Goal: Information Seeking & Learning: Learn about a topic

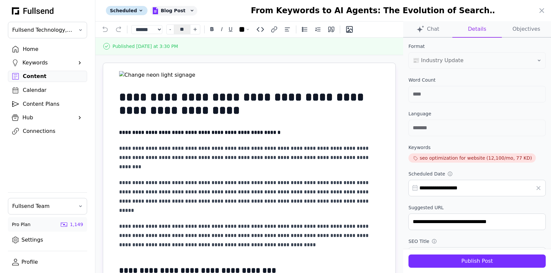
select select "**"
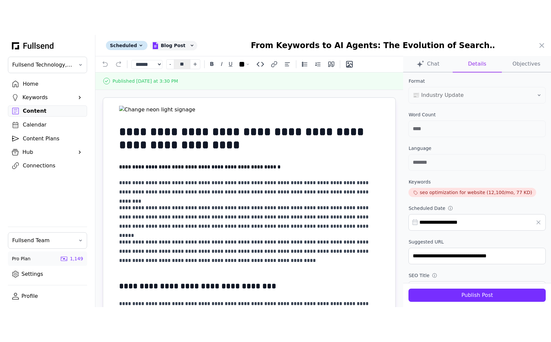
scroll to position [269, 0]
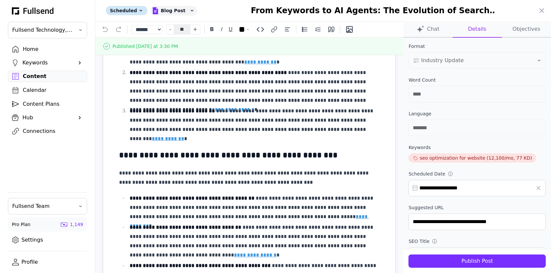
click at [39, 104] on div at bounding box center [275, 136] width 551 height 273
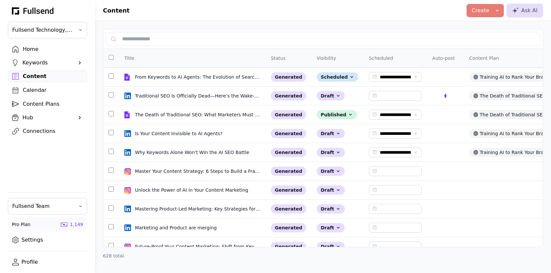
click at [30, 102] on div "Content Plans" at bounding box center [53, 104] width 60 height 8
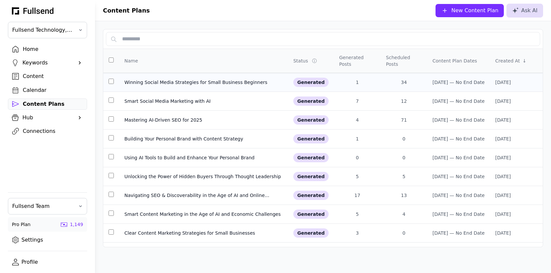
click at [182, 81] on div "Winning Social Media Strategies for Small Business Beginners" at bounding box center [203, 82] width 158 height 7
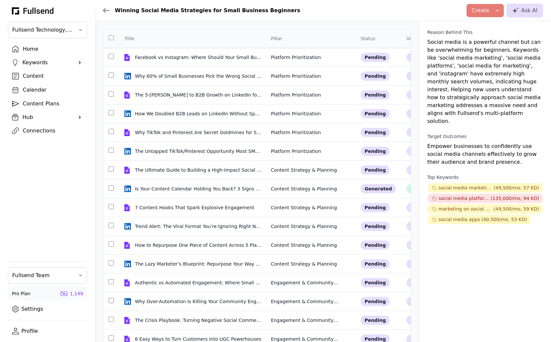
click at [39, 103] on div "Content Plans" at bounding box center [53, 104] width 60 height 8
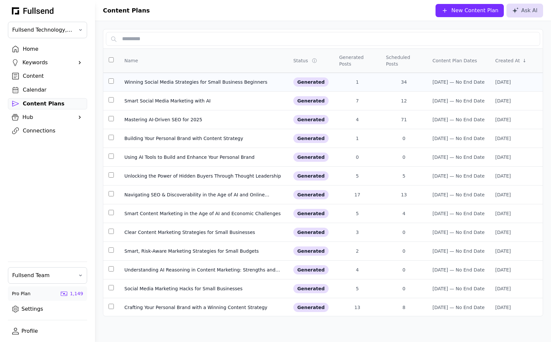
click at [178, 79] on div "Winning Social Media Strategies for Small Business Beginners" at bounding box center [203, 82] width 158 height 7
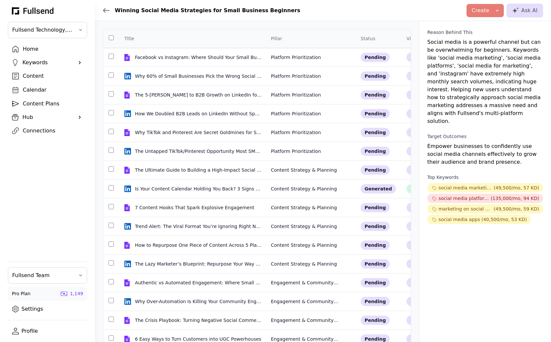
click at [34, 77] on div "Content" at bounding box center [53, 76] width 60 height 8
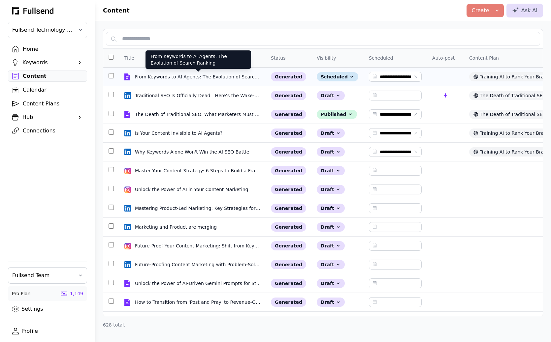
click at [174, 76] on div "From Keywords to AI Agents: The Evolution of Search Ranking" at bounding box center [198, 77] width 127 height 7
select select "**"
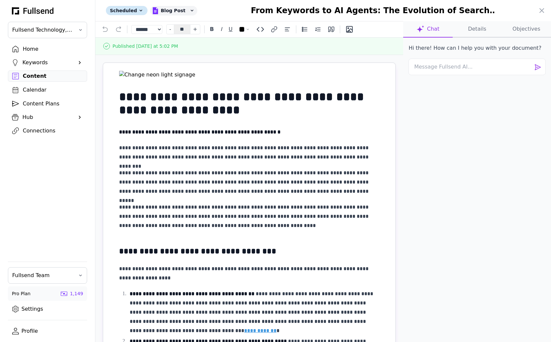
click at [29, 101] on div at bounding box center [275, 171] width 551 height 342
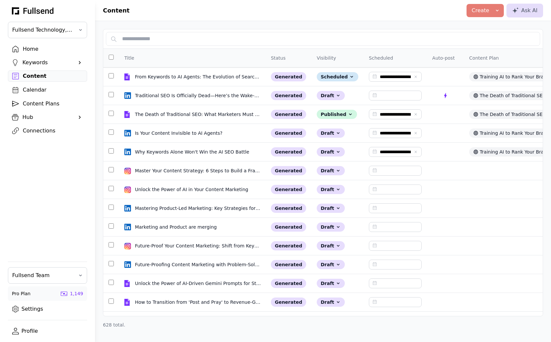
click at [27, 101] on div "Content Plans" at bounding box center [53, 104] width 60 height 8
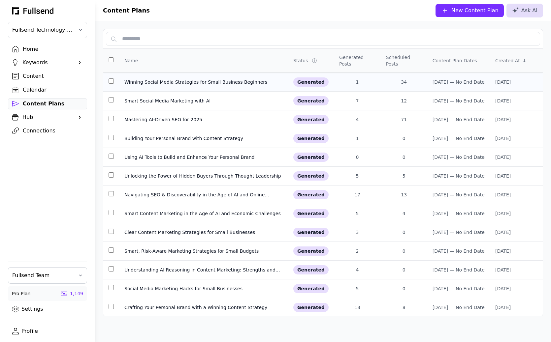
click at [159, 79] on div "Winning Social Media Strategies for Small Business Beginners" at bounding box center [203, 82] width 158 height 7
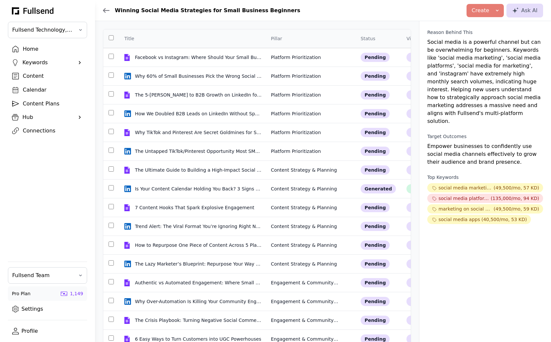
click at [29, 50] on div "Home" at bounding box center [53, 49] width 60 height 8
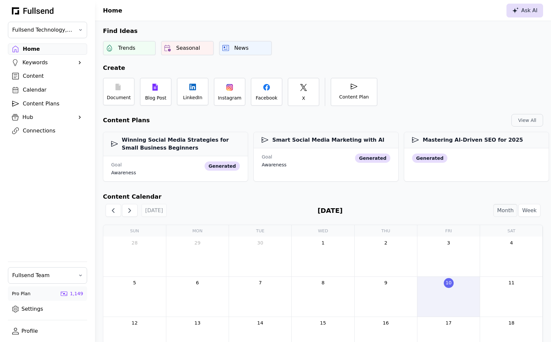
click at [528, 14] on button "Ask AI" at bounding box center [524, 11] width 37 height 14
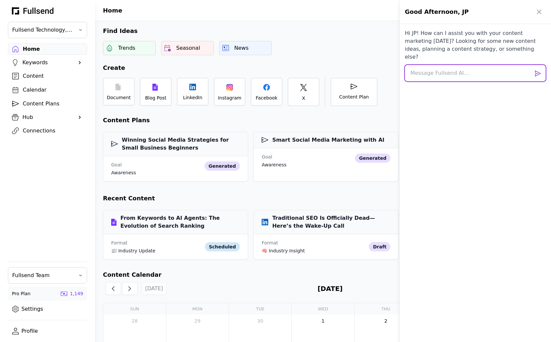
click at [434, 65] on textarea at bounding box center [475, 73] width 141 height 16
click at [32, 101] on div at bounding box center [275, 171] width 551 height 342
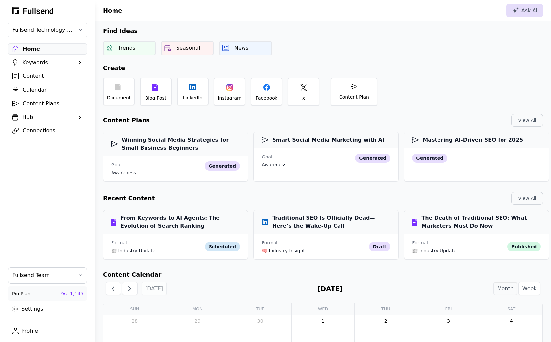
click at [25, 101] on div "Content Plans" at bounding box center [53, 104] width 60 height 8
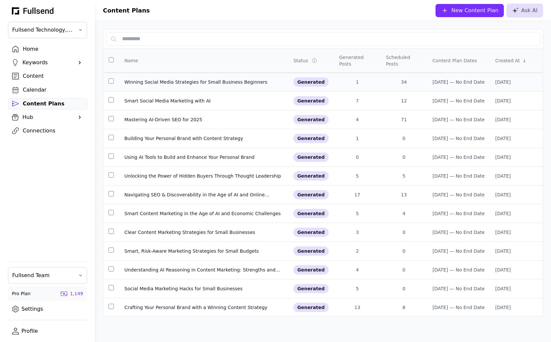
click at [155, 80] on div "Winning Social Media Strategies for Small Business Beginners" at bounding box center [203, 82] width 158 height 7
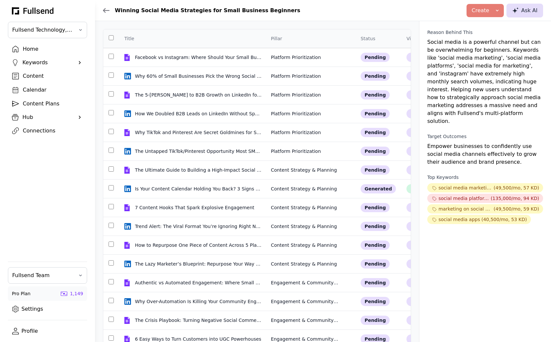
click at [518, 13] on icon at bounding box center [515, 10] width 7 height 6
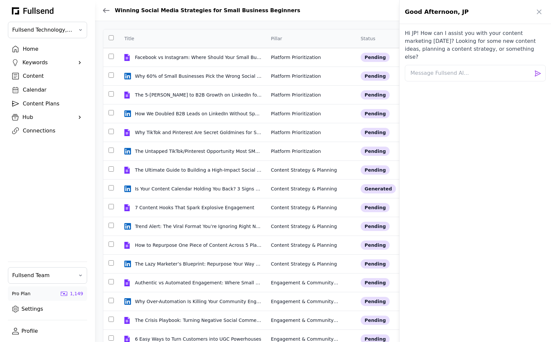
click at [372, 14] on div at bounding box center [275, 171] width 551 height 342
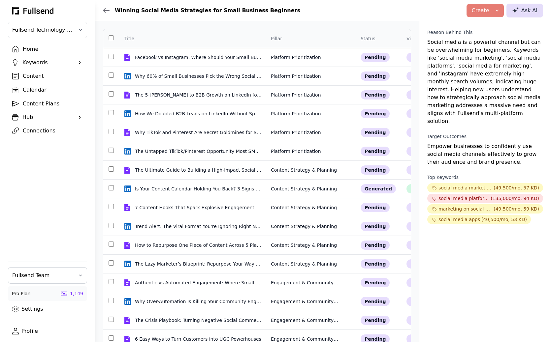
click at [527, 13] on div "Ask AI" at bounding box center [524, 11] width 25 height 8
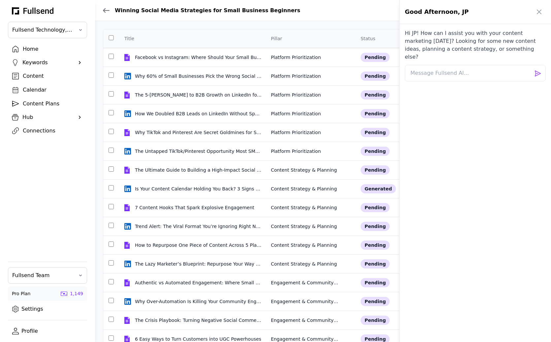
click at [326, 14] on div at bounding box center [275, 171] width 551 height 342
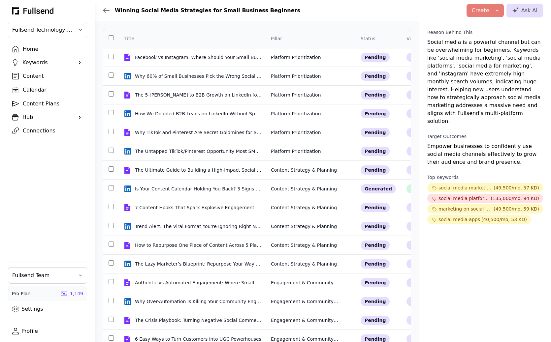
click at [30, 72] on div "Content" at bounding box center [53, 76] width 60 height 8
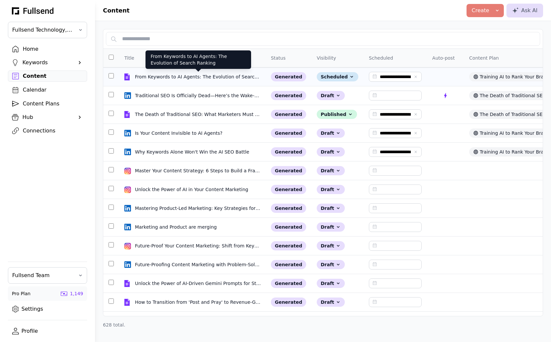
click at [160, 74] on div "From Keywords to AI Agents: The Evolution of Search Ranking" at bounding box center [198, 77] width 127 height 7
select select "**"
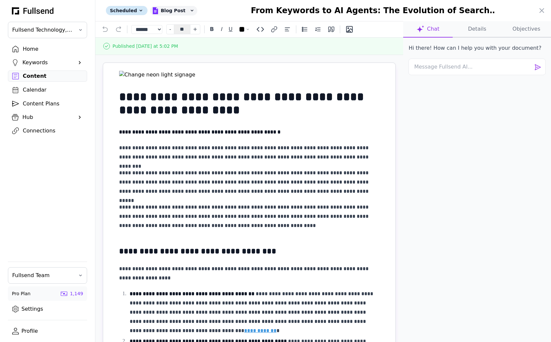
click at [25, 45] on div at bounding box center [275, 171] width 551 height 342
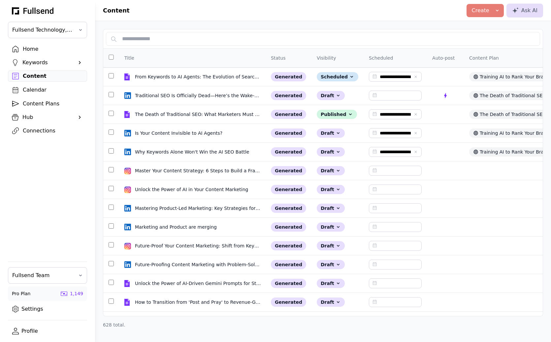
click at [29, 47] on div "Home" at bounding box center [53, 49] width 60 height 8
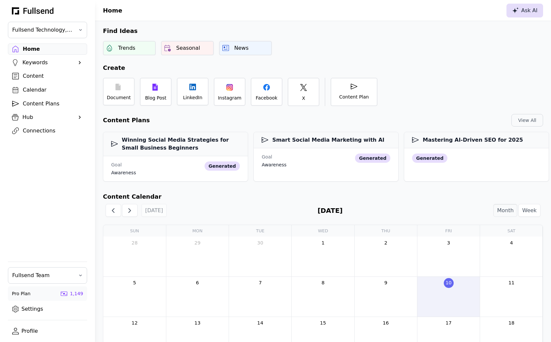
click at [526, 11] on div "Ask AI" at bounding box center [524, 11] width 25 height 8
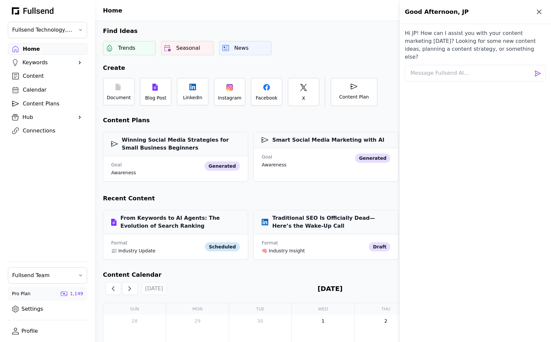
click at [538, 13] on icon "button" at bounding box center [539, 12] width 4 height 4
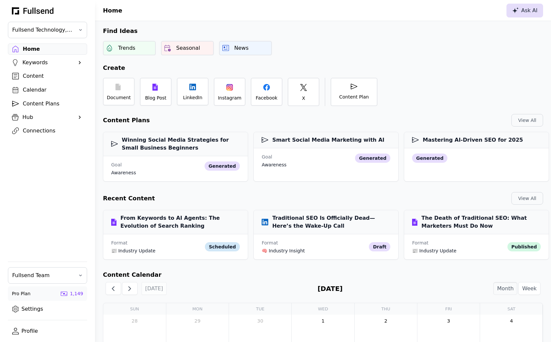
click at [524, 13] on div "Ask AI" at bounding box center [524, 11] width 25 height 8
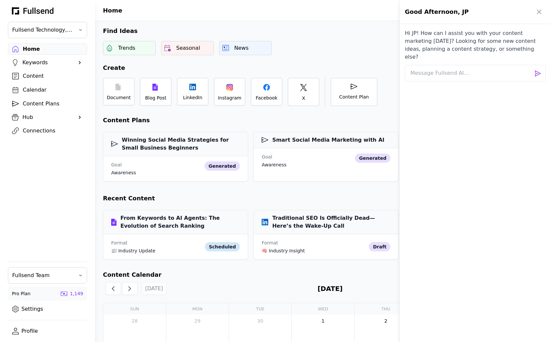
click at [383, 19] on div at bounding box center [275, 171] width 551 height 342
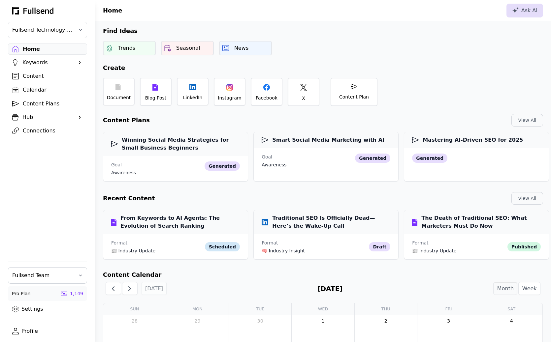
click at [41, 103] on div "Content Plans" at bounding box center [53, 104] width 60 height 8
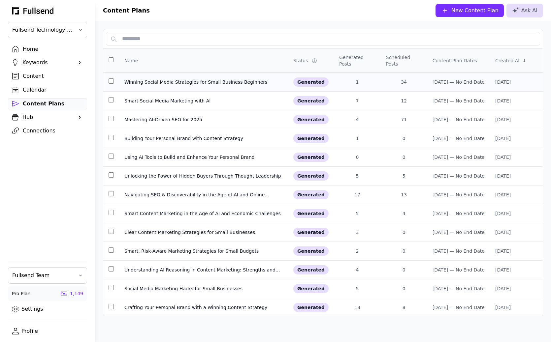
click at [159, 83] on div "Winning Social Media Strategies for Small Business Beginners" at bounding box center [203, 82] width 158 height 7
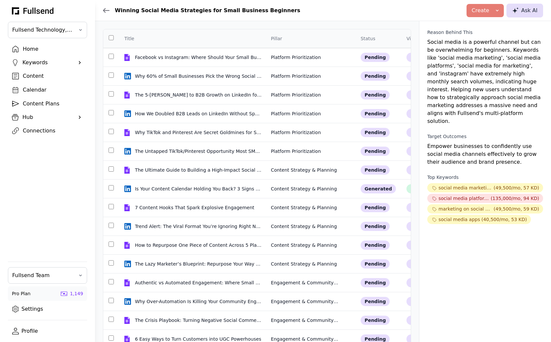
click at [517, 13] on icon at bounding box center [515, 10] width 7 height 6
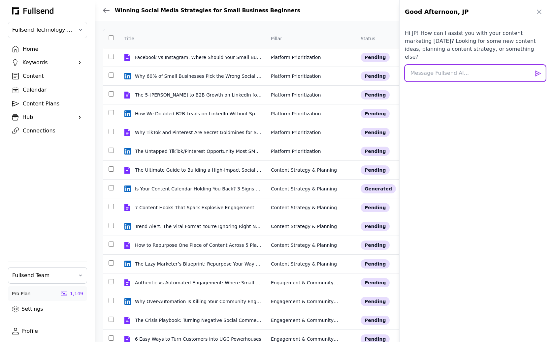
click at [431, 67] on textarea at bounding box center [475, 73] width 141 height 16
click at [539, 10] on icon "button" at bounding box center [539, 12] width 8 height 8
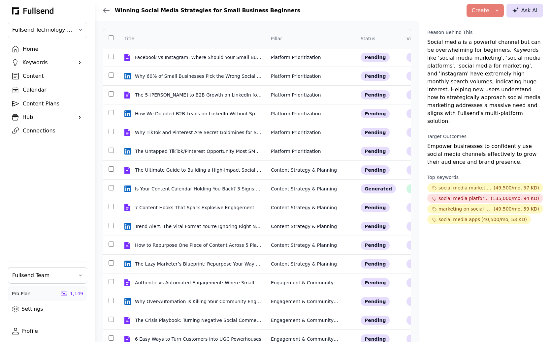
click at [522, 12] on div "Ask AI" at bounding box center [524, 11] width 25 height 8
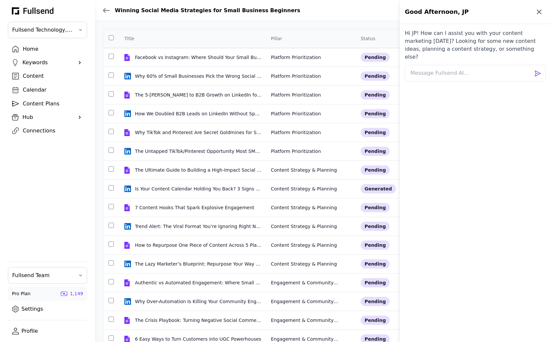
click at [540, 14] on icon "button" at bounding box center [539, 12] width 8 height 8
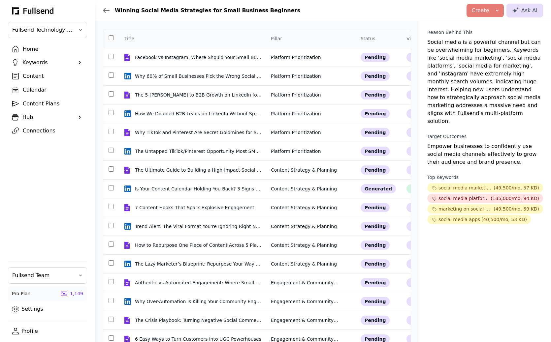
click at [28, 48] on div "Home" at bounding box center [53, 49] width 60 height 8
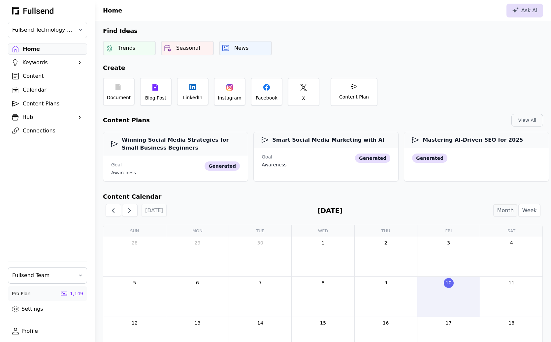
click at [31, 75] on div "Content" at bounding box center [53, 76] width 60 height 8
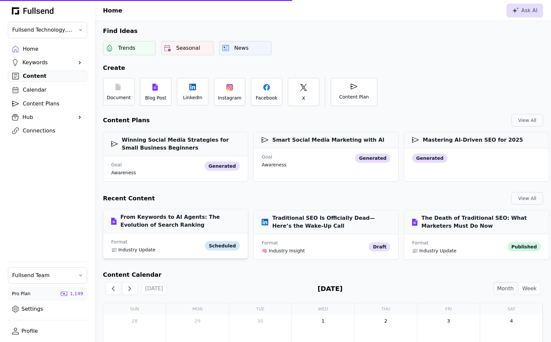
click at [181, 224] on h3 "From Keywords to AI Agents: The Evolution of Search Ranking" at bounding box center [175, 221] width 129 height 16
select select "**"
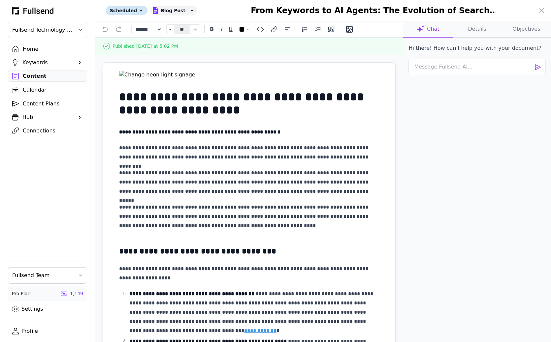
click at [34, 100] on div at bounding box center [275, 171] width 551 height 342
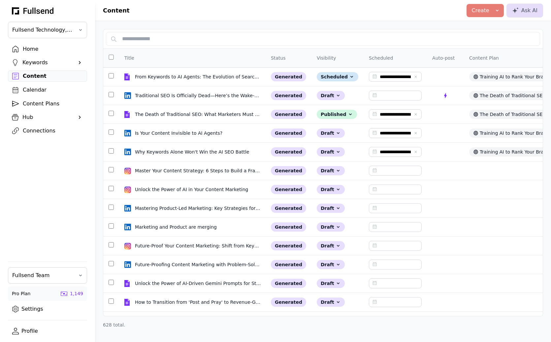
click at [28, 100] on div "Content Plans" at bounding box center [53, 104] width 60 height 8
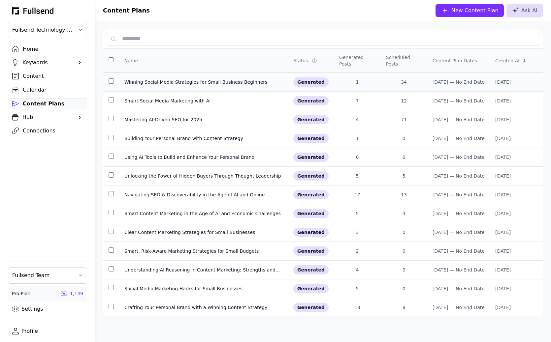
click at [164, 86] on td "Winning Social Media Strategies for Small Business Beginners" at bounding box center [203, 82] width 169 height 19
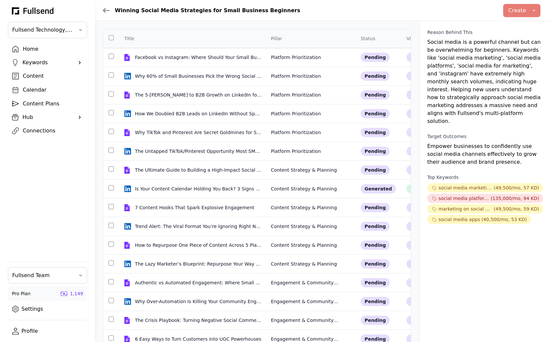
click at [40, 62] on div "Keywords" at bounding box center [47, 63] width 50 height 8
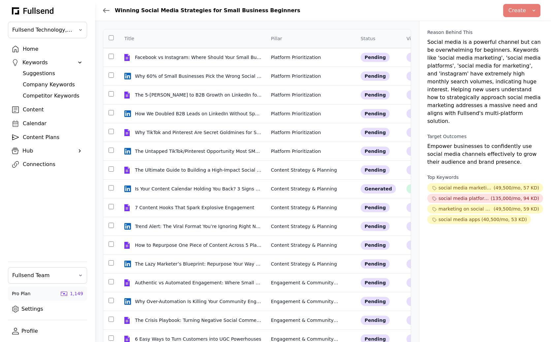
click at [36, 75] on div "Suggestions" at bounding box center [53, 74] width 60 height 8
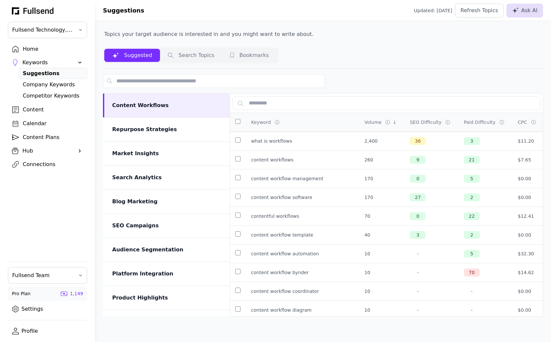
click at [54, 137] on div "Content Plans" at bounding box center [53, 138] width 60 height 8
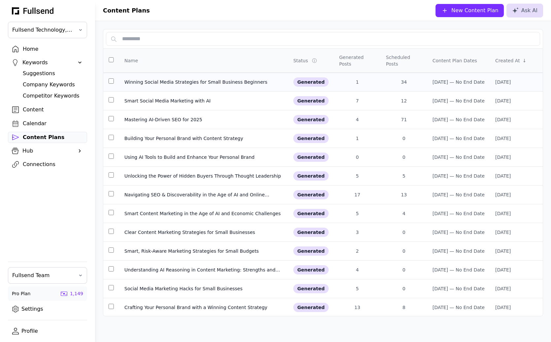
click at [153, 79] on div "Winning Social Media Strategies for Small Business Beginners" at bounding box center [203, 82] width 158 height 7
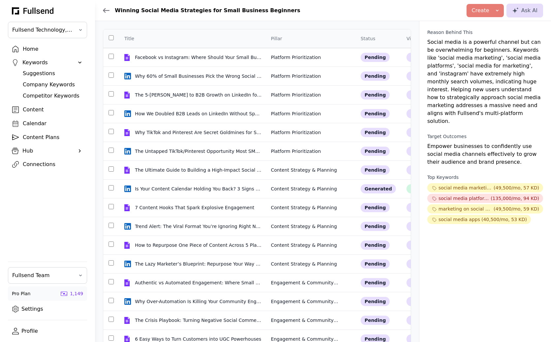
click at [39, 74] on div "Suggestions" at bounding box center [53, 74] width 60 height 8
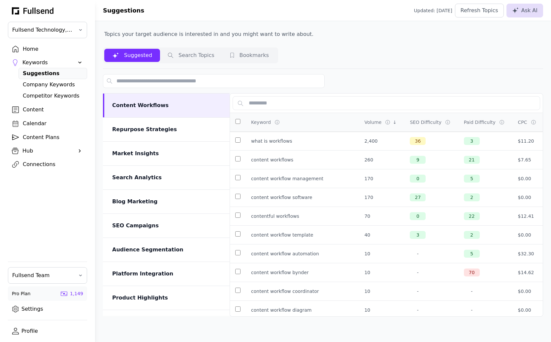
click at [48, 85] on div "Company Keywords" at bounding box center [53, 85] width 60 height 8
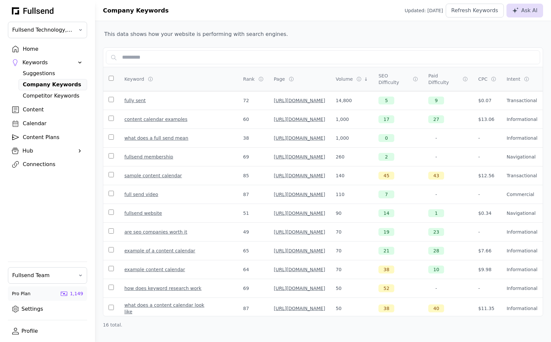
click at [35, 72] on div "Suggestions" at bounding box center [53, 74] width 60 height 8
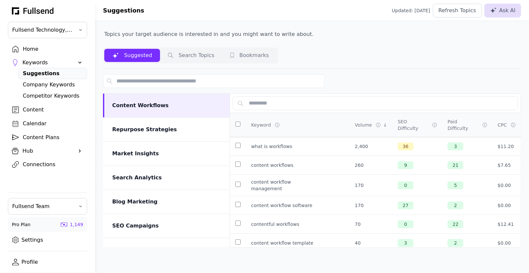
click at [56, 81] on div "Company Keywords" at bounding box center [53, 85] width 60 height 8
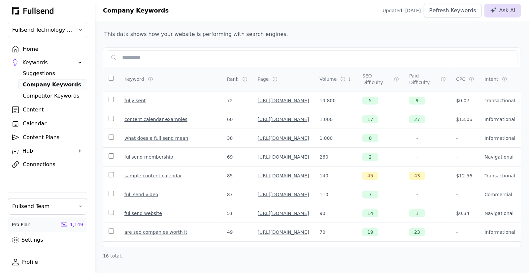
click at [50, 64] on div "Keywords" at bounding box center [47, 63] width 50 height 8
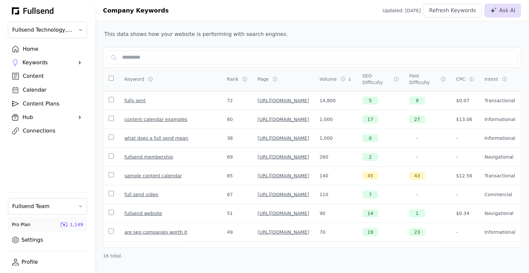
click at [39, 59] on div "Keywords" at bounding box center [47, 63] width 50 height 8
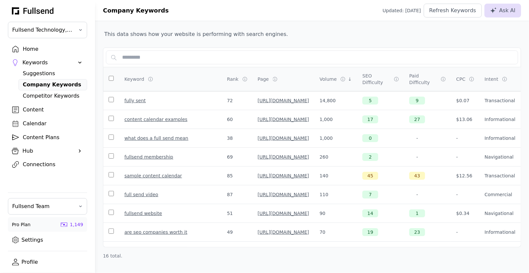
click at [39, 147] on div "Hub" at bounding box center [47, 151] width 50 height 8
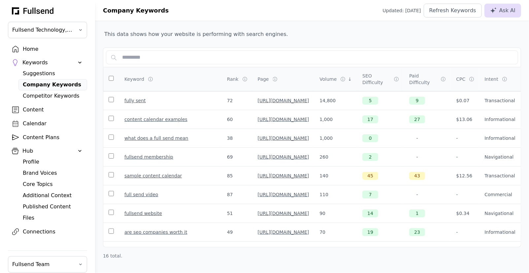
click at [39, 147] on div "Hub" at bounding box center [47, 151] width 50 height 8
